Goal: Task Accomplishment & Management: Use online tool/utility

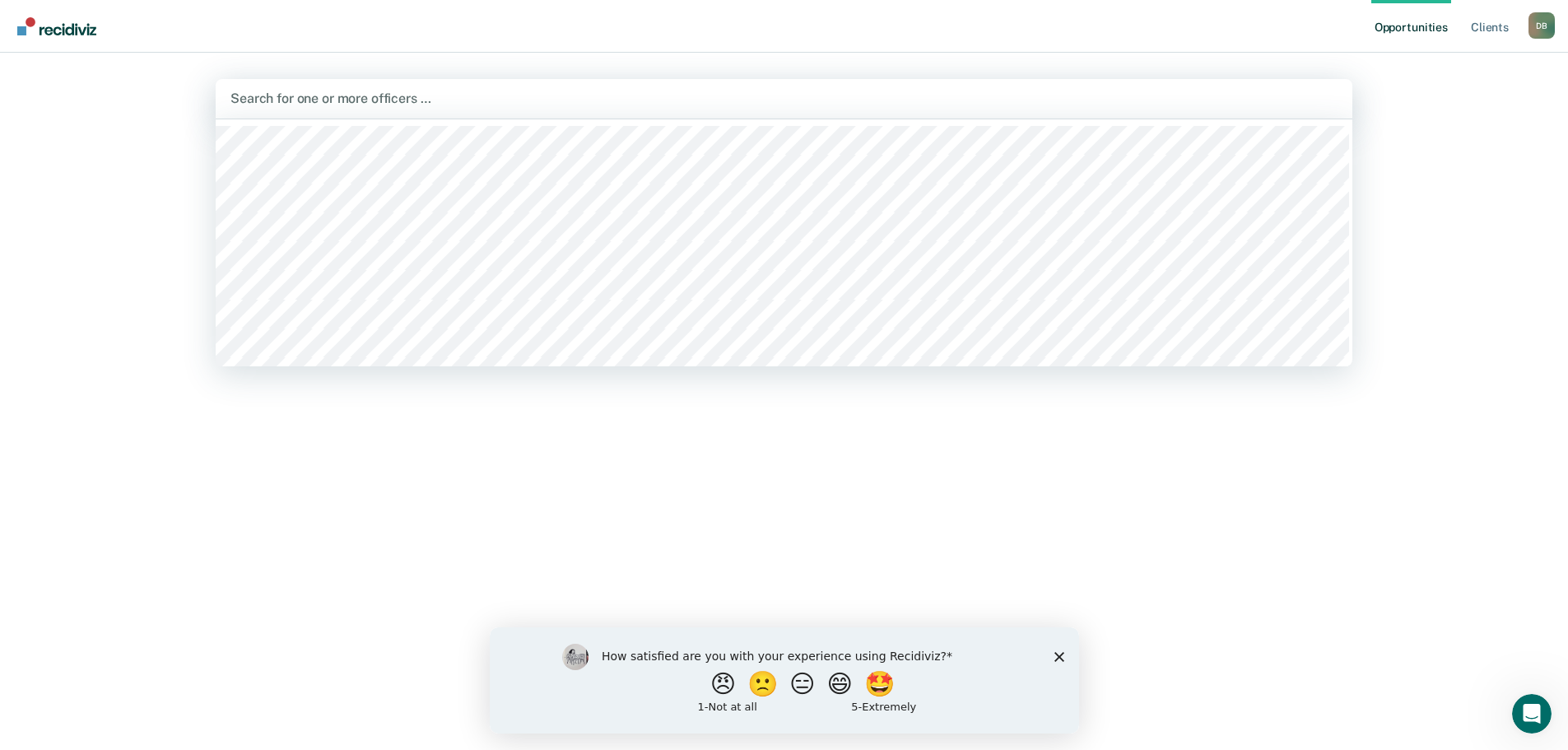
click at [473, 94] on div at bounding box center [784, 98] width 1108 height 19
drag, startPoint x: 396, startPoint y: 526, endPoint x: 396, endPoint y: 516, distance: 10.0
click at [396, 518] on div "Hi, Danielle. Search for officers above to review and refer eligible clients fo…" at bounding box center [784, 490] width 1136 height 566
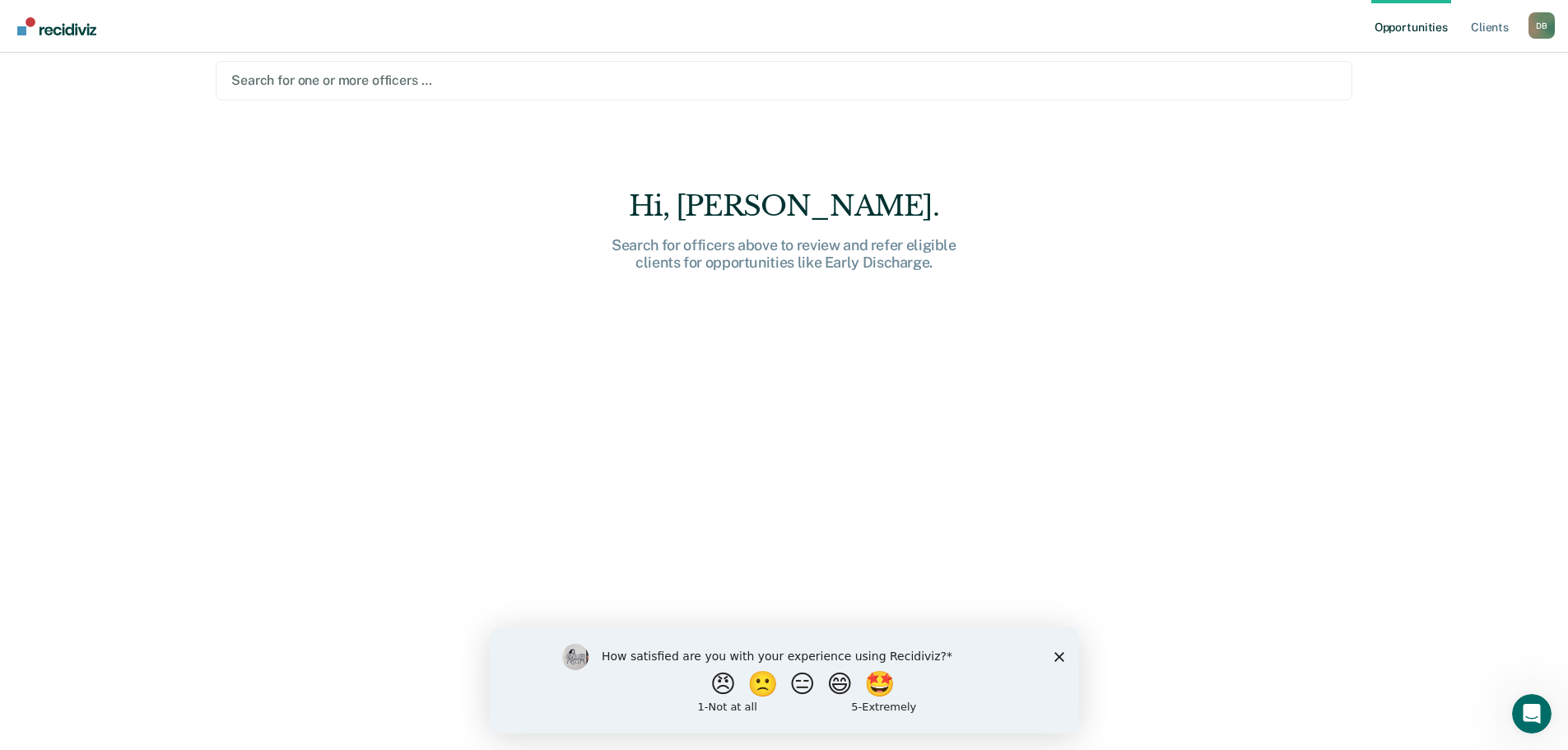
scroll to position [23, 0]
click at [1060, 655] on polygon "Close survey" at bounding box center [1058, 656] width 10 height 10
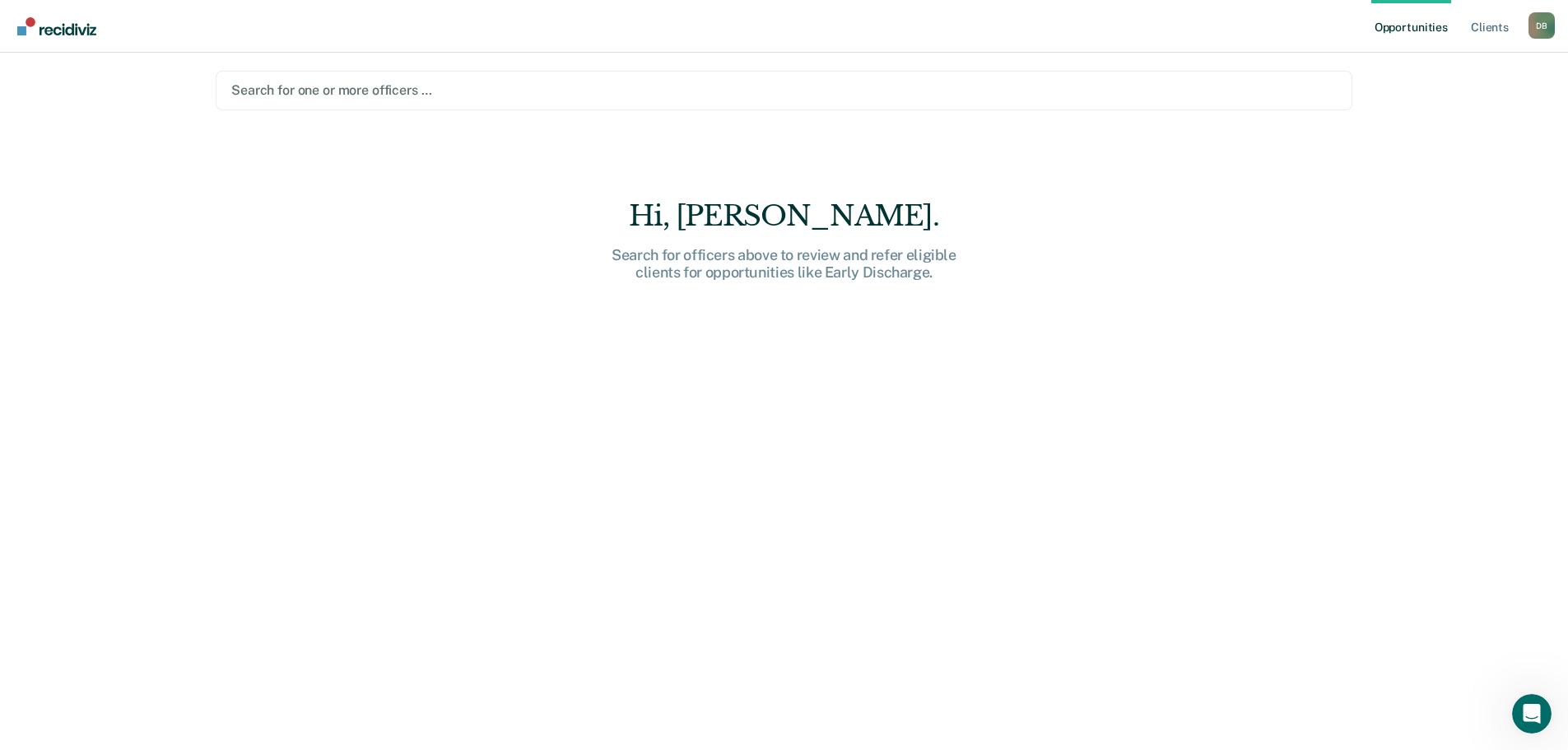
scroll to position [0, 0]
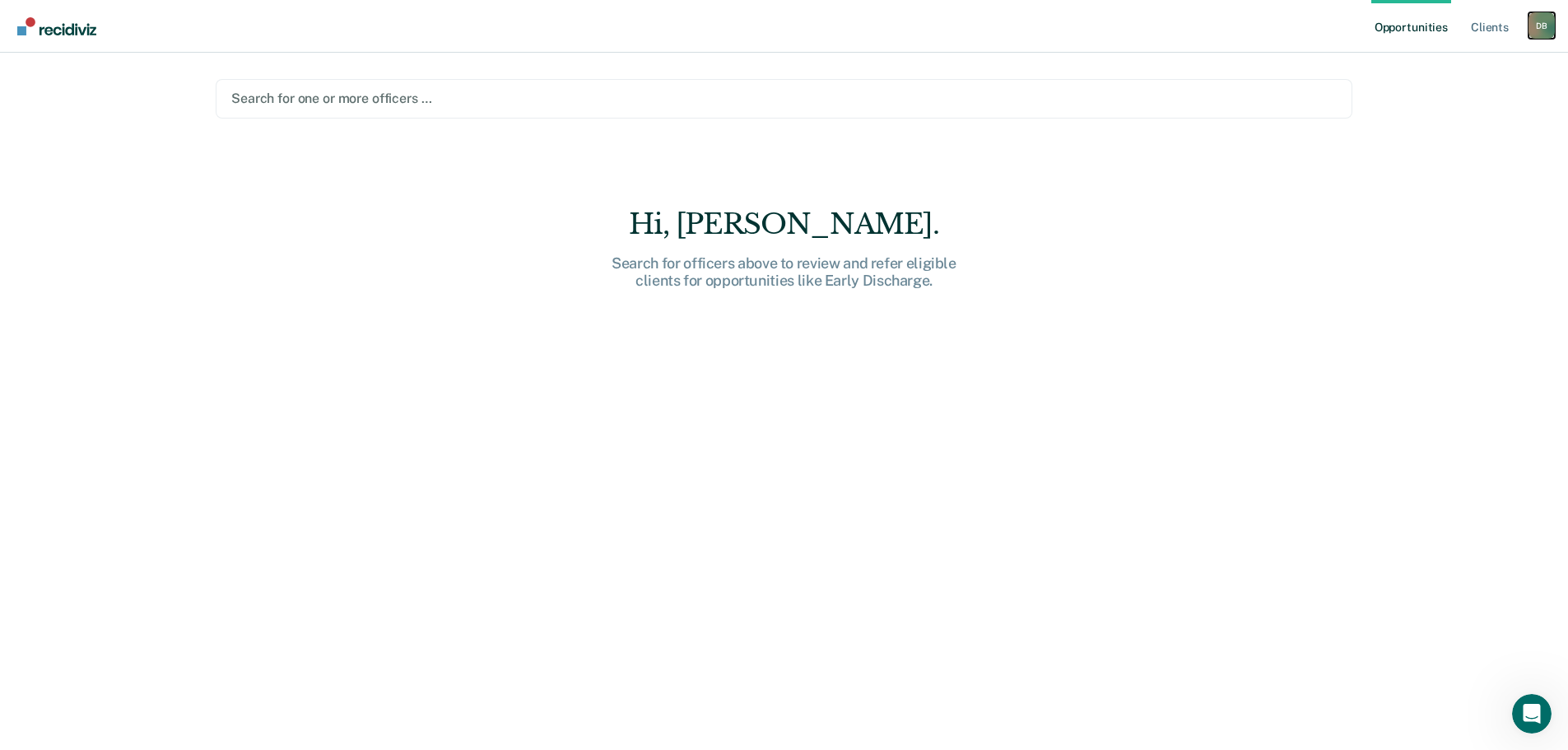
click at [1537, 17] on div "D B" at bounding box center [1541, 25] width 26 height 26
click at [1479, 32] on link "Client s" at bounding box center [1490, 26] width 44 height 53
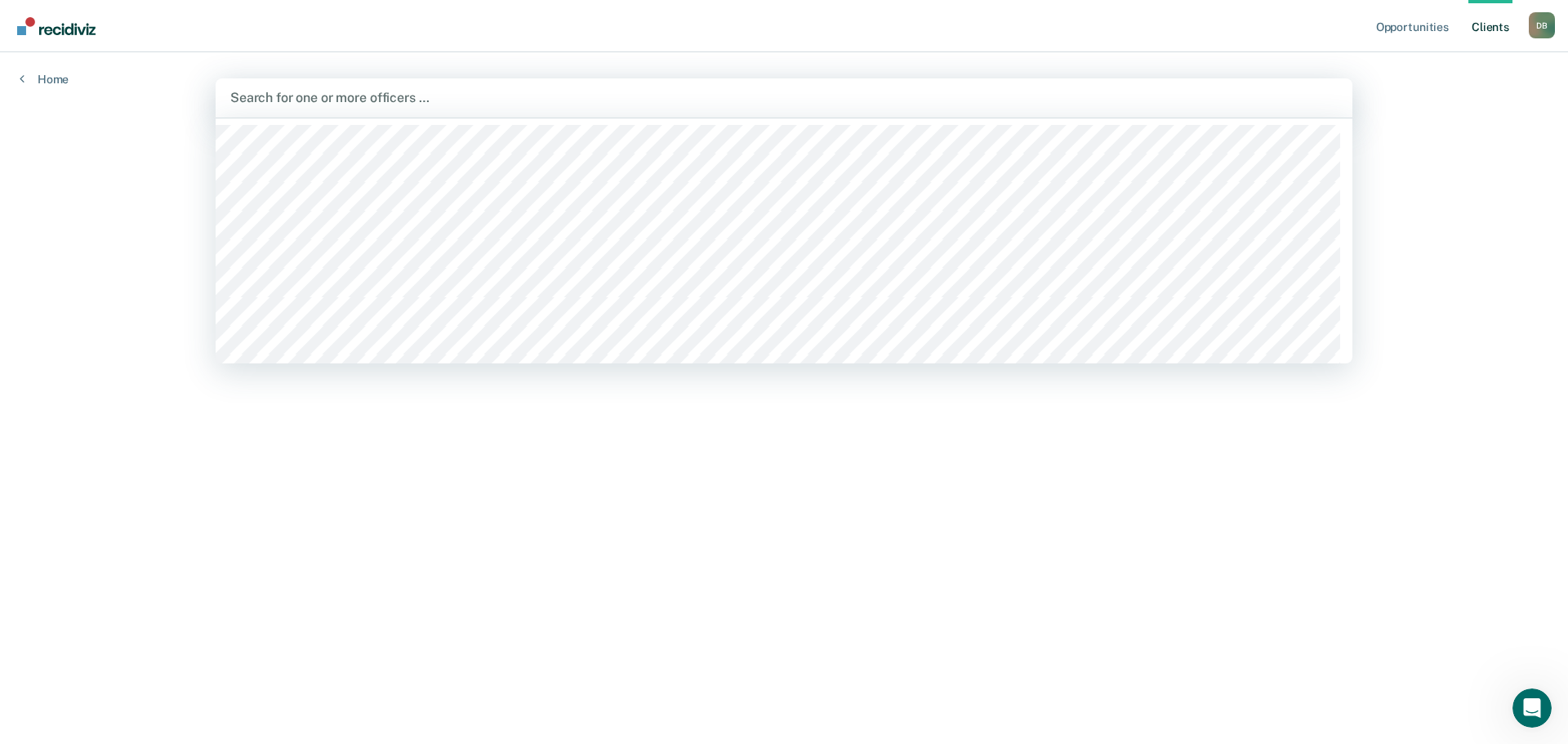
click at [395, 97] on div at bounding box center [784, 97] width 1108 height 19
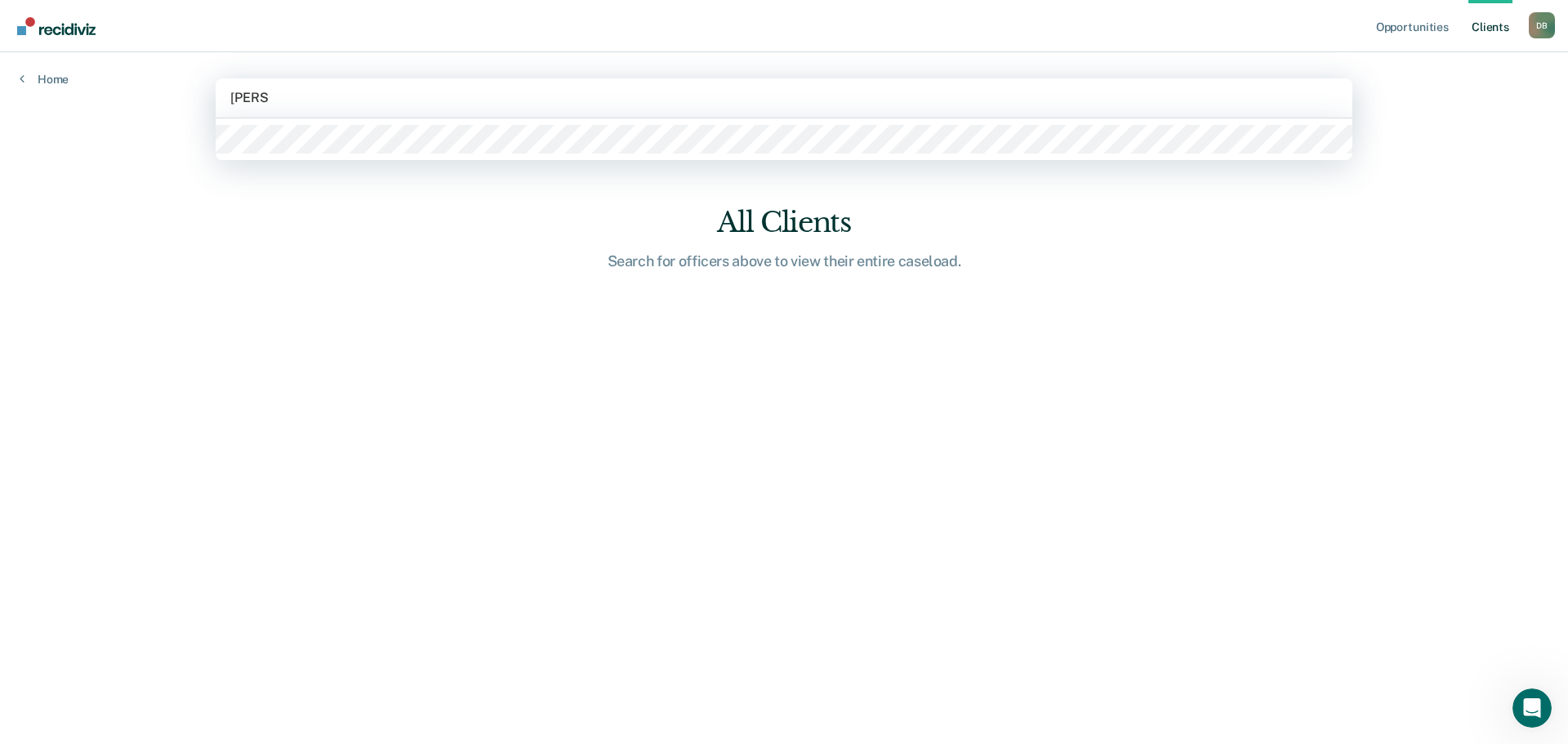
type input "joel storm"
